Goal: Transaction & Acquisition: Download file/media

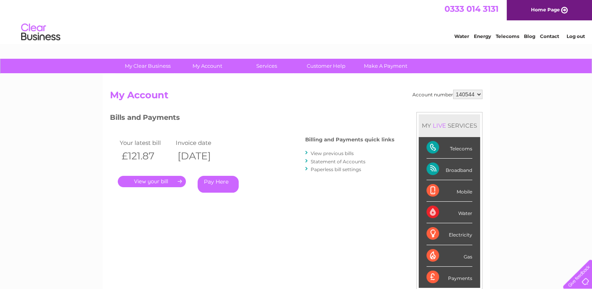
click at [322, 153] on link "View previous bills" at bounding box center [332, 153] width 43 height 6
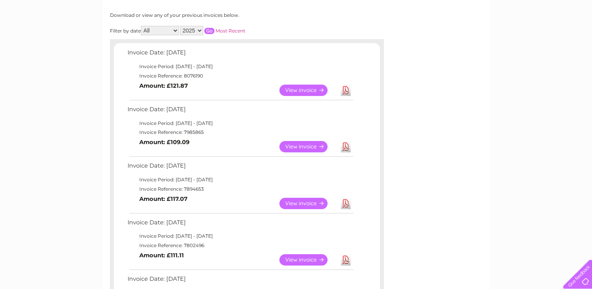
scroll to position [196, 0]
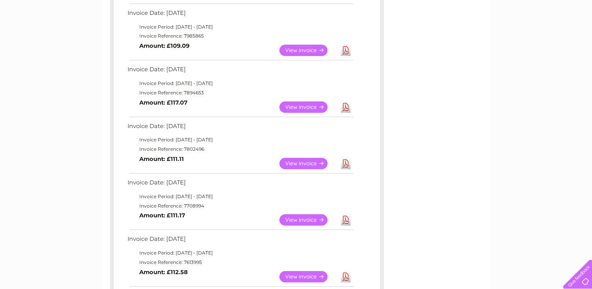
click at [350, 164] on link "Download" at bounding box center [346, 163] width 10 height 11
click at [345, 161] on link "Download" at bounding box center [346, 163] width 10 height 11
click at [345, 105] on link "Download" at bounding box center [346, 106] width 10 height 11
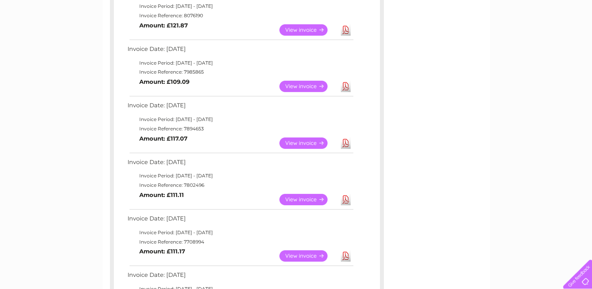
scroll to position [117, 0]
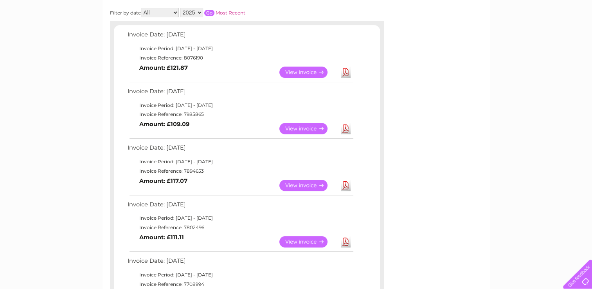
click at [342, 126] on link "Download" at bounding box center [346, 128] width 10 height 11
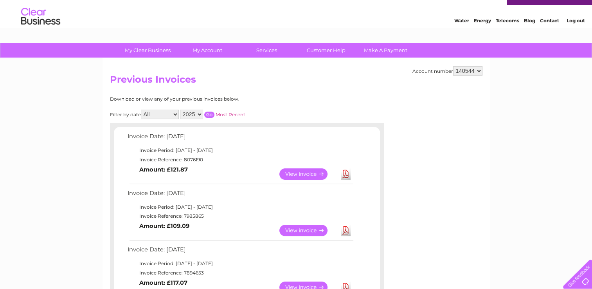
scroll to position [0, 0]
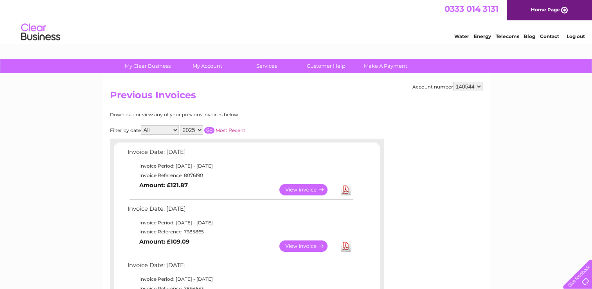
click at [344, 188] on link "Download" at bounding box center [346, 189] width 10 height 11
click at [346, 189] on link "Download" at bounding box center [346, 189] width 10 height 11
